Goal: Information Seeking & Learning: Understand process/instructions

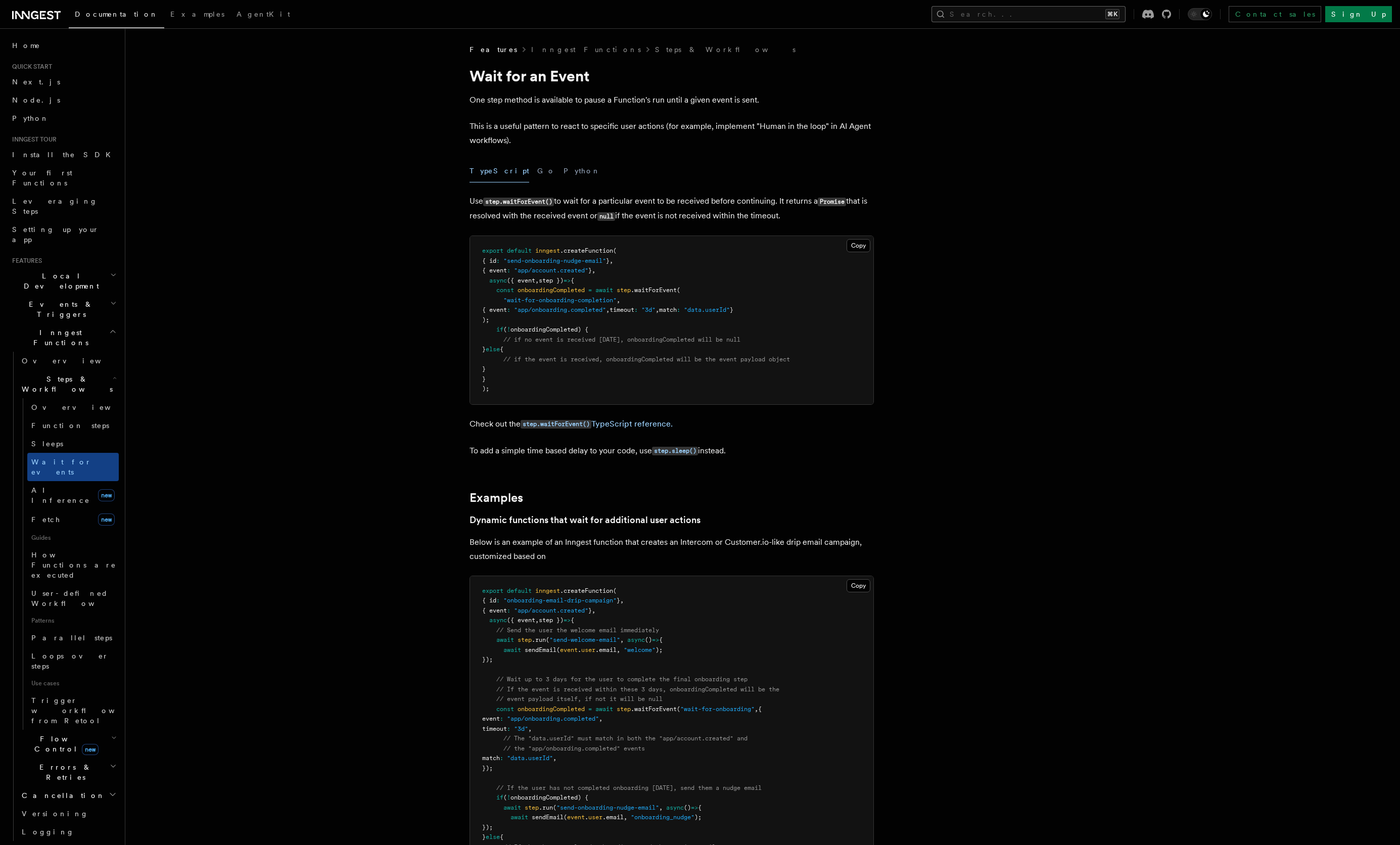
click at [1125, 11] on button "Search... ⌘K" at bounding box center [1028, 14] width 194 height 16
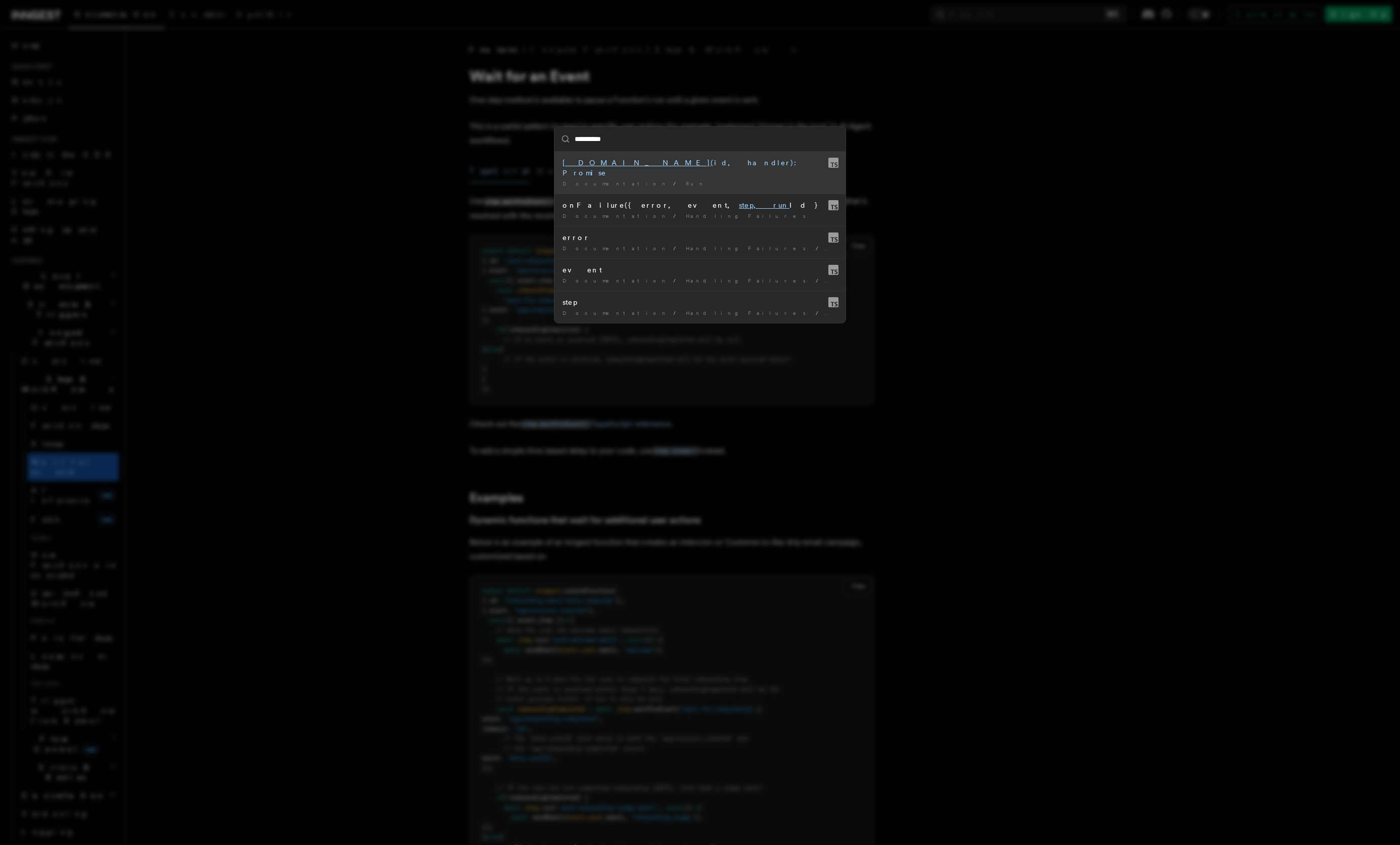
type input "*********"
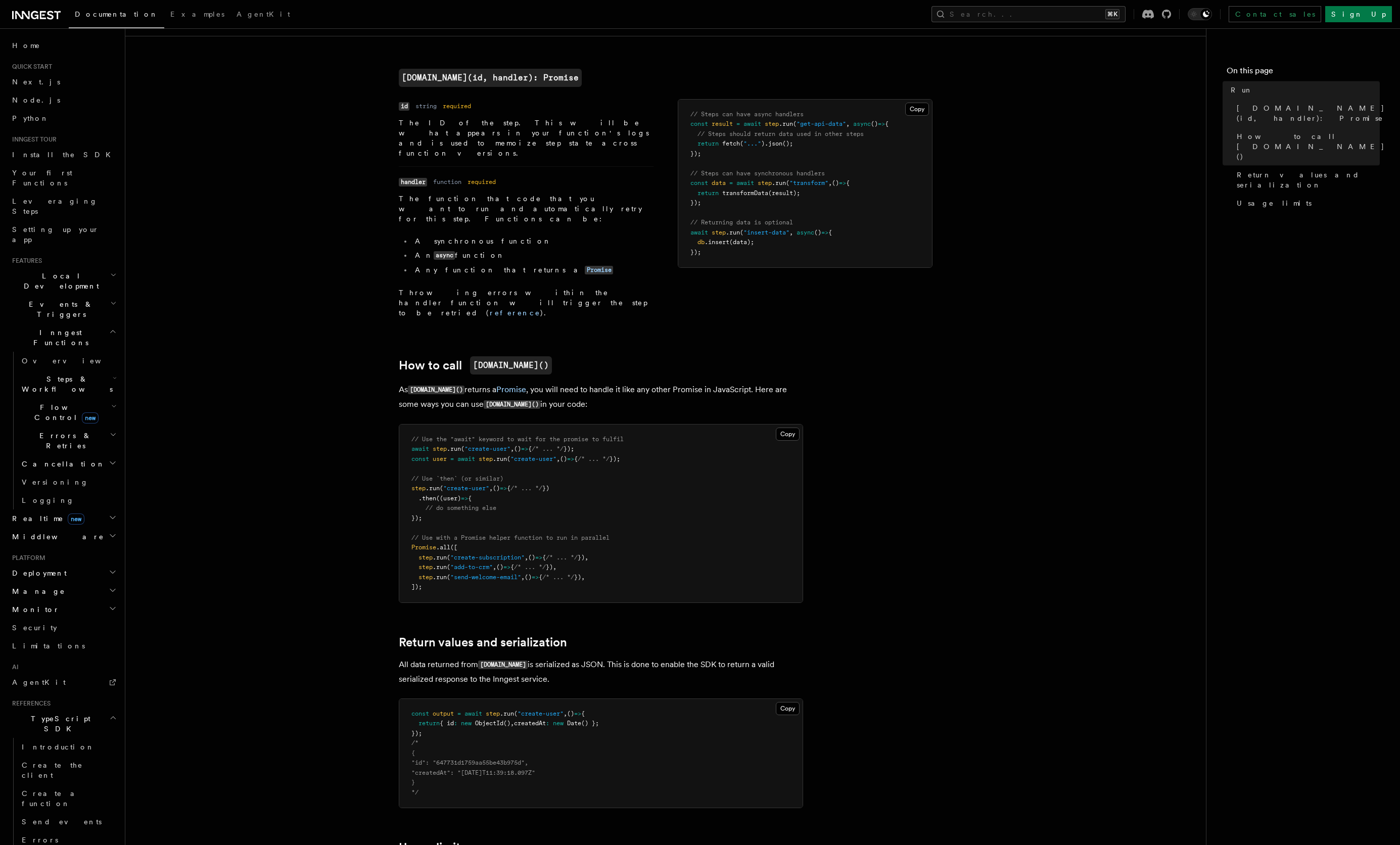
scroll to position [261, 0]
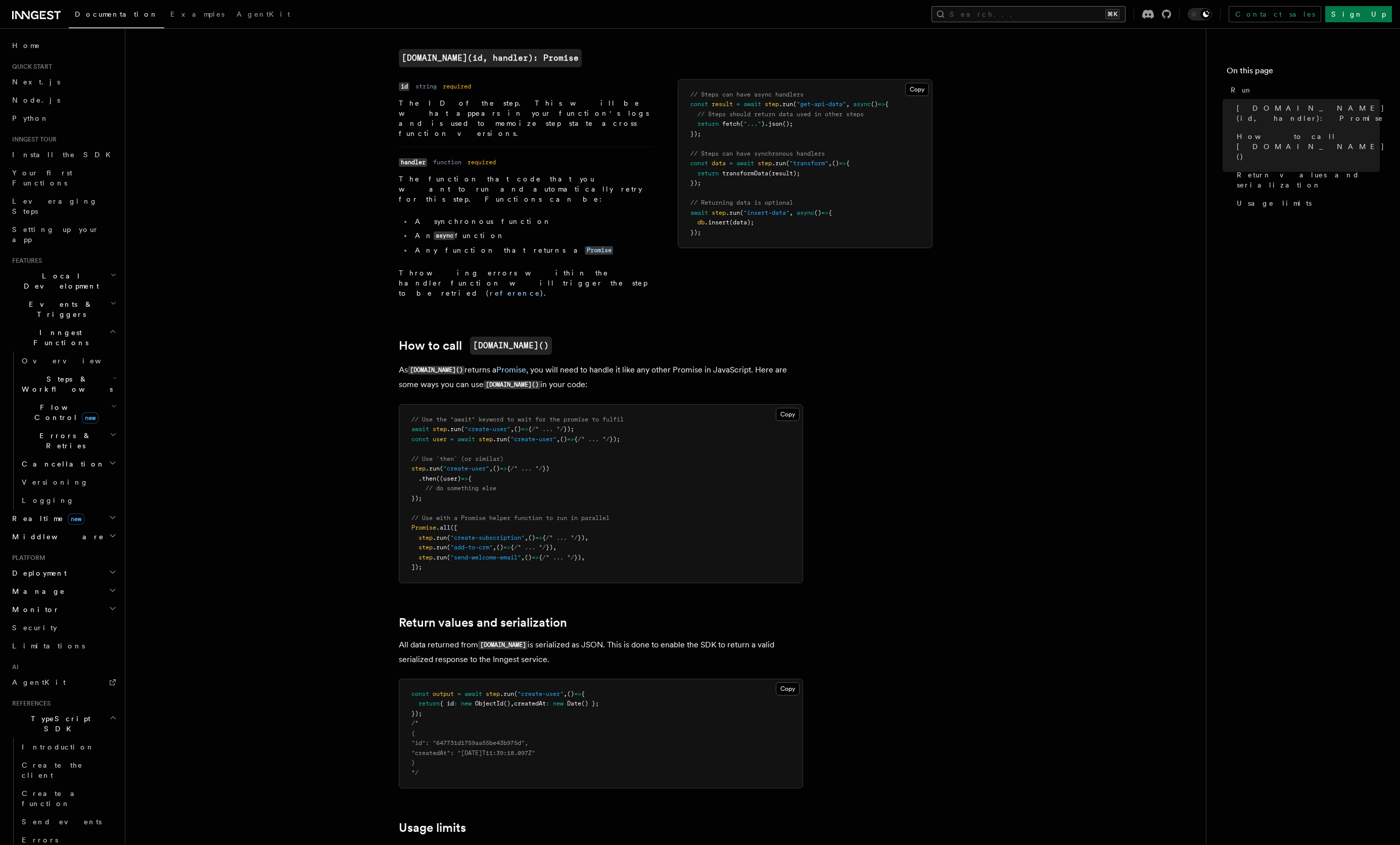
click at [1102, 16] on button "Search... ⌘K" at bounding box center [1028, 14] width 194 height 16
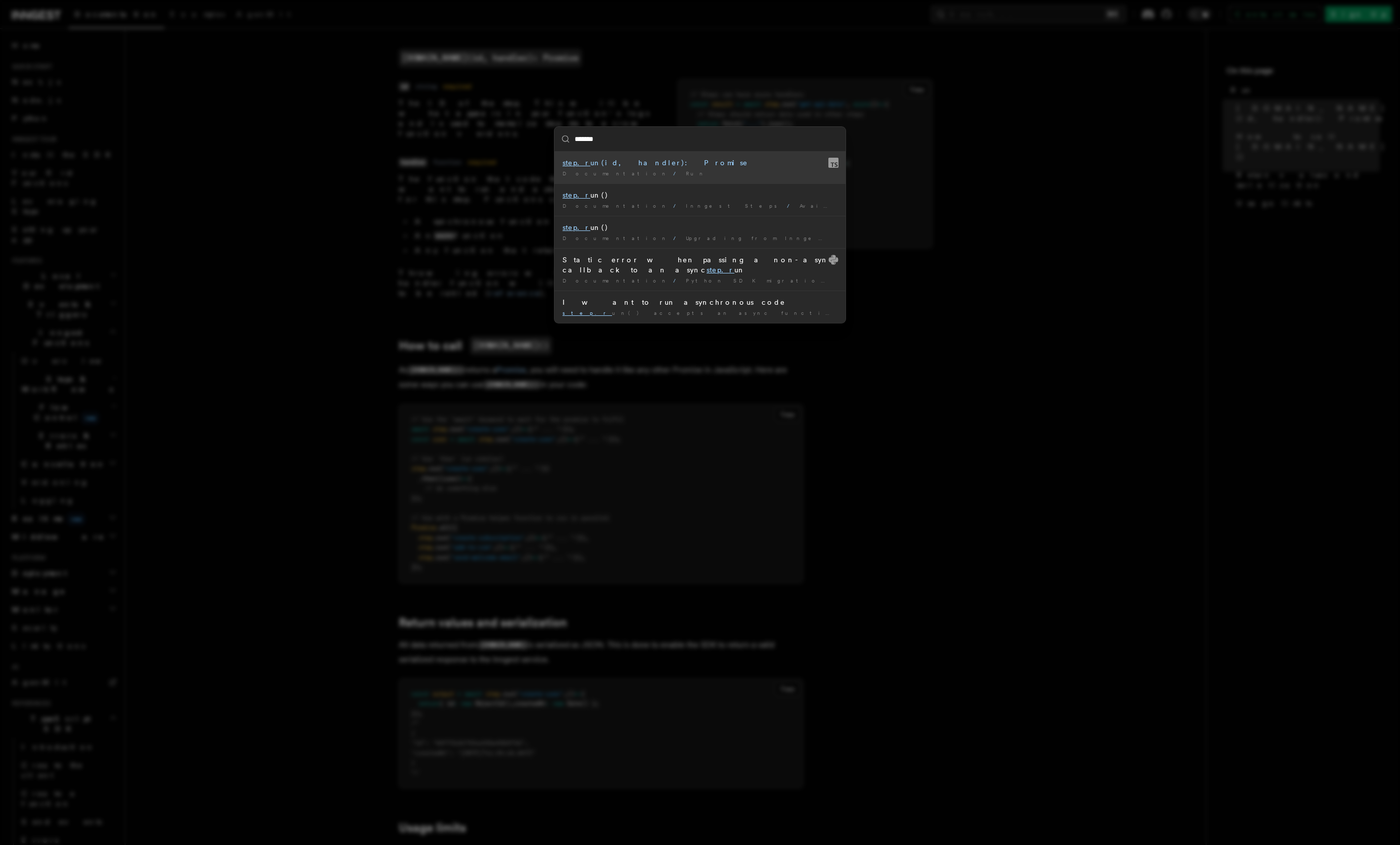
type input "********"
click at [645, 163] on div "[DOMAIN_NAME] (id, handler): Promise" at bounding box center [700, 168] width 275 height 20
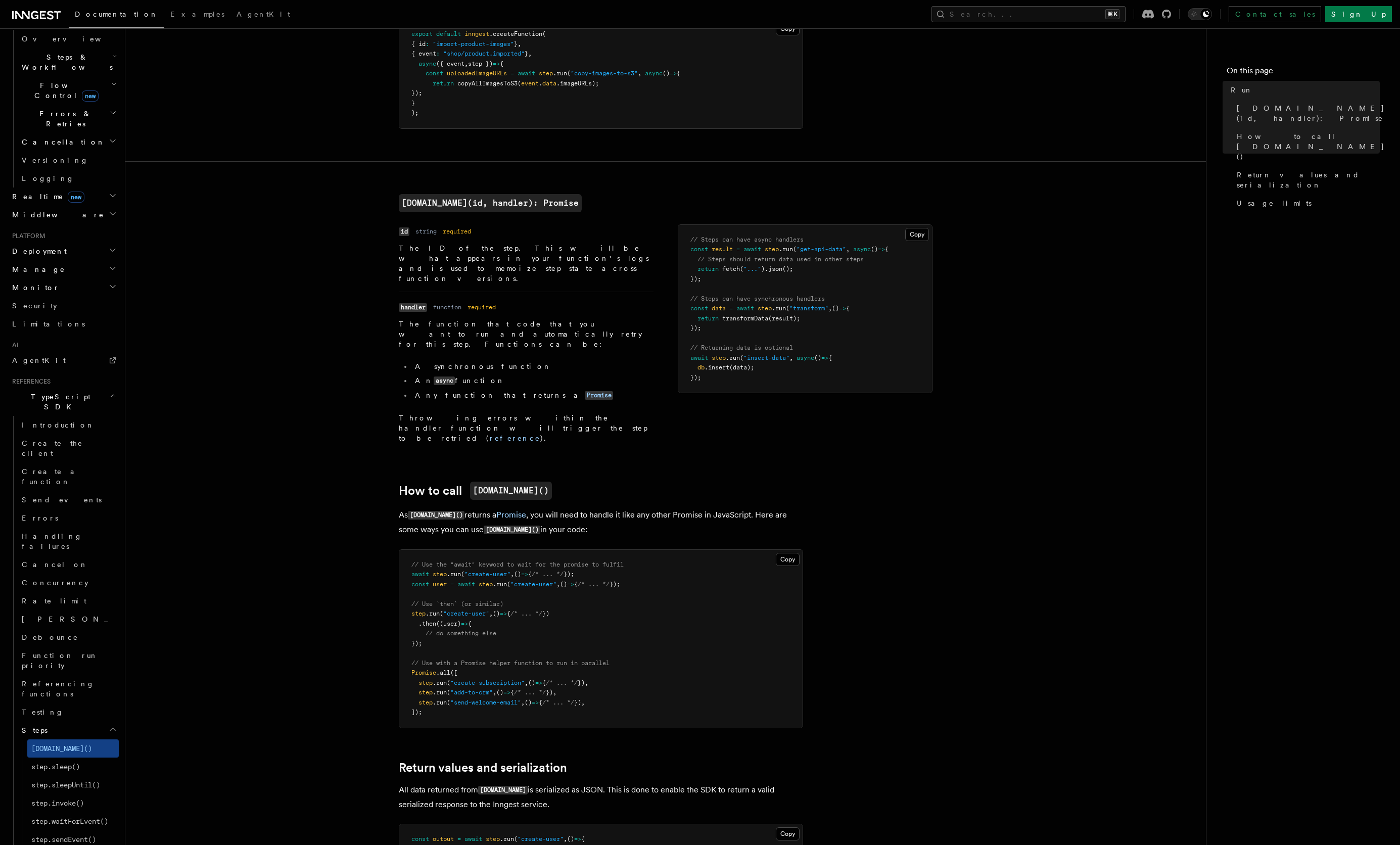
scroll to position [401, 0]
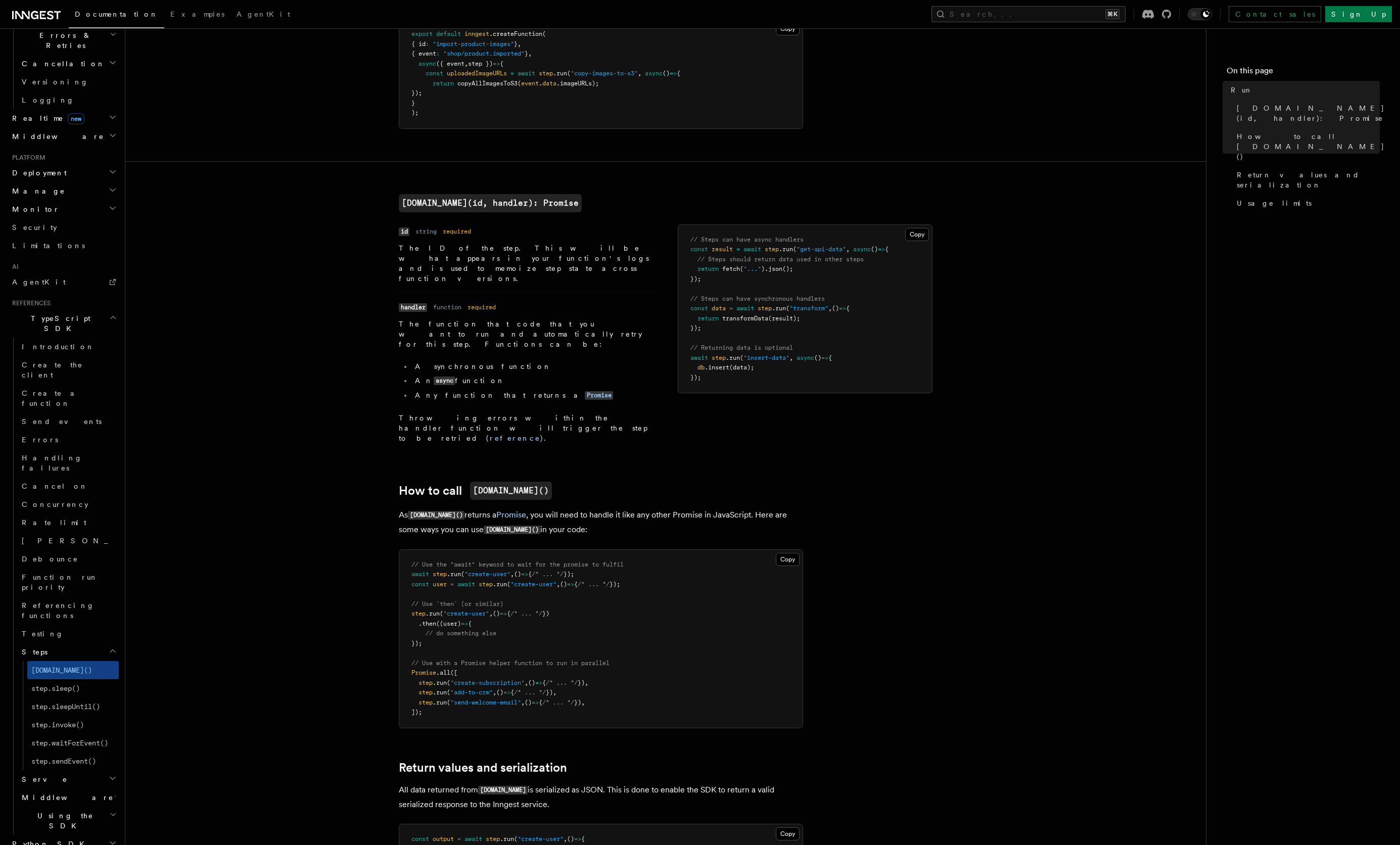
click at [71, 835] on h2 "Python SDK" at bounding box center [63, 844] width 111 height 18
click at [49, 844] on link "run" at bounding box center [73, 856] width 92 height 18
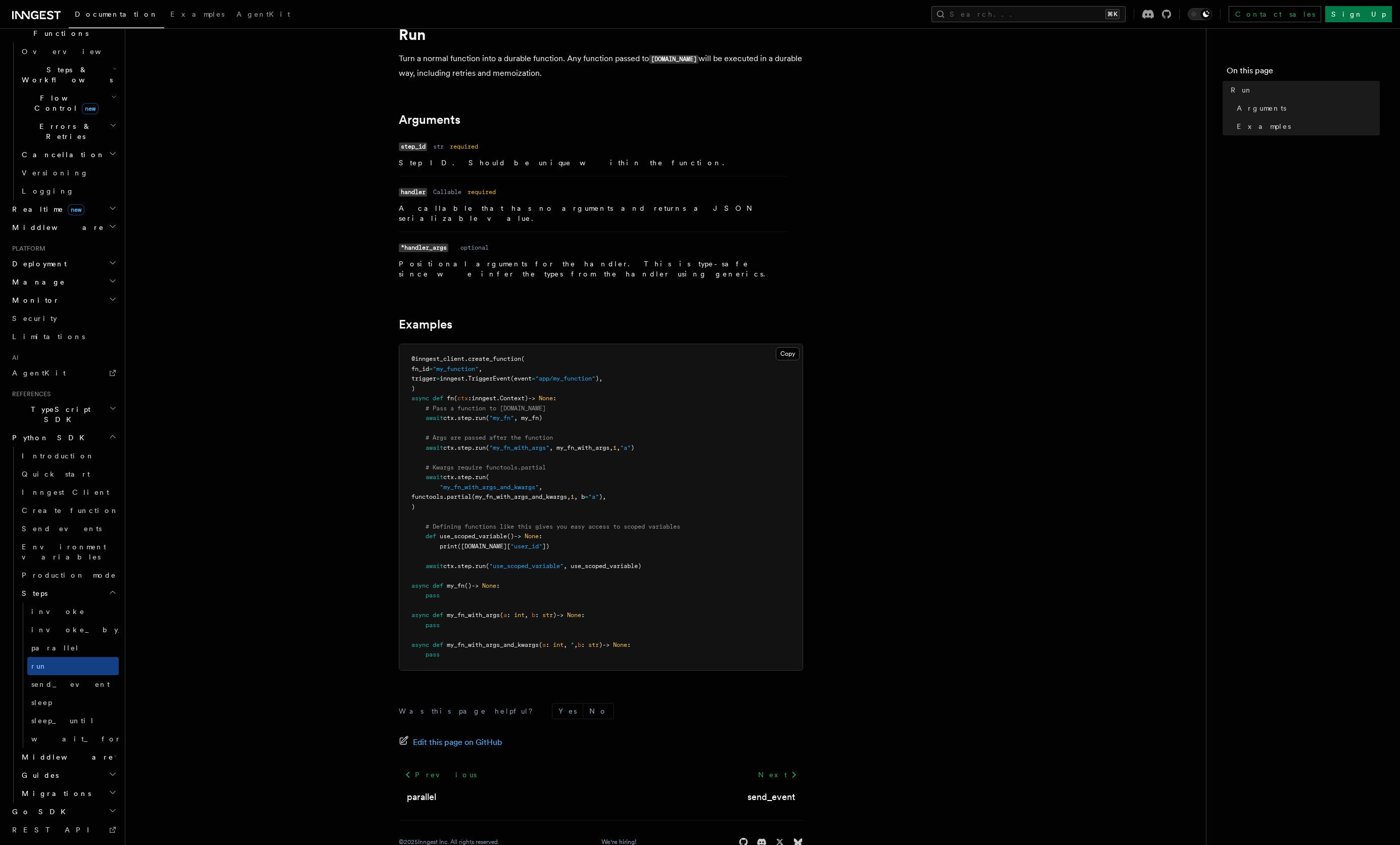
scroll to position [48, 0]
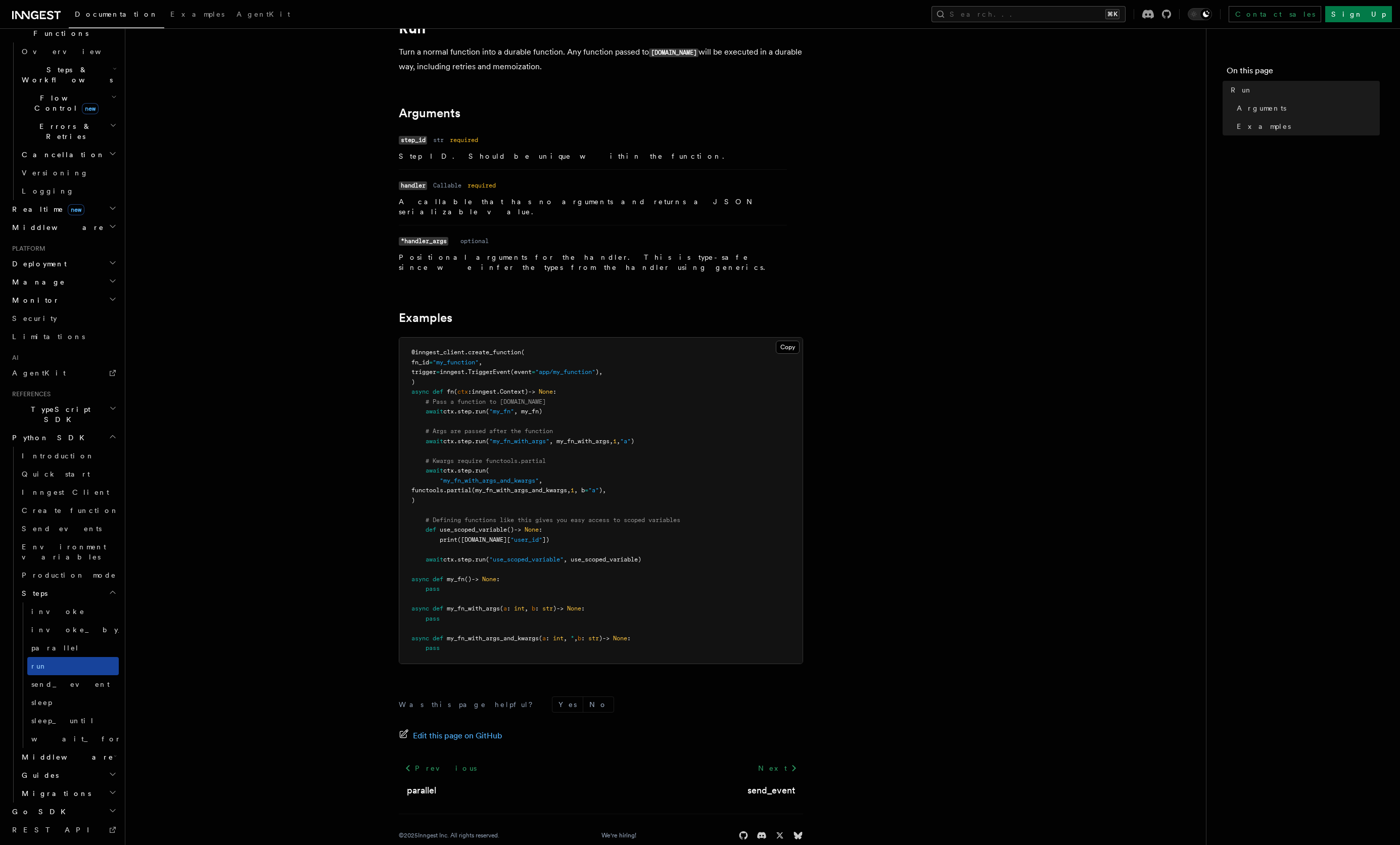
click at [68, 657] on link "run" at bounding box center [73, 666] width 92 height 18
